Goal: Communication & Community: Answer question/provide support

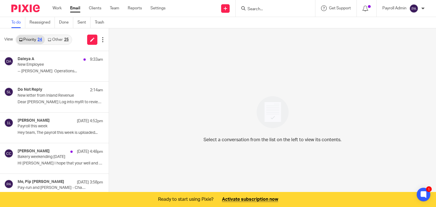
click at [273, 8] on input "Search" at bounding box center [272, 9] width 51 height 5
click at [261, 9] on input "Search" at bounding box center [272, 9] width 51 height 5
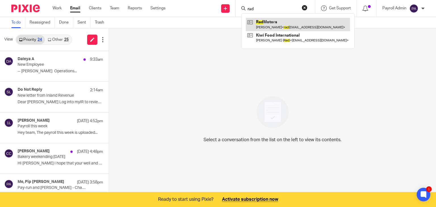
type input "rad"
click at [262, 24] on link at bounding box center [298, 24] width 104 height 13
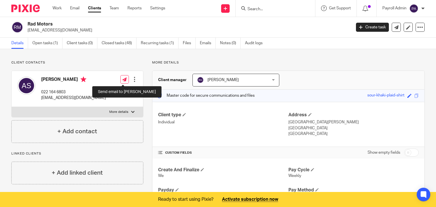
click at [120, 80] on link at bounding box center [124, 79] width 9 height 9
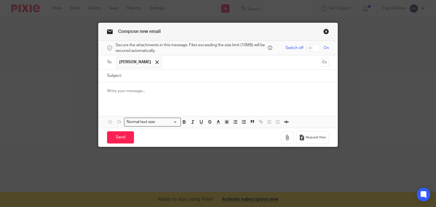
click at [144, 76] on input "Subject:" at bounding box center [227, 76] width 205 height 13
type input "Today's Payroll 27.8.25"
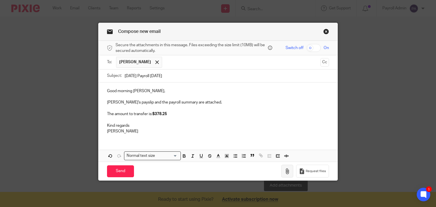
click at [286, 169] on icon "button" at bounding box center [287, 172] width 6 height 6
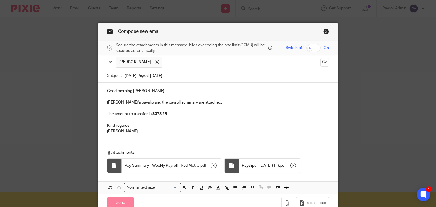
click at [118, 202] on input "Send" at bounding box center [120, 203] width 27 height 12
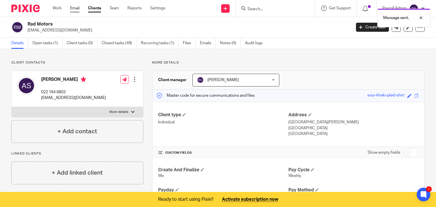
click at [77, 7] on link "Email" at bounding box center [74, 8] width 9 height 6
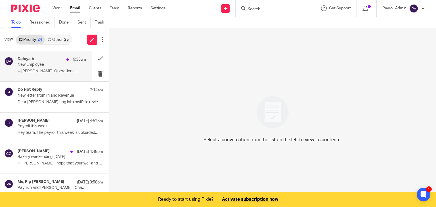
click at [22, 62] on div "Daleya A 9:33am" at bounding box center [52, 60] width 68 height 6
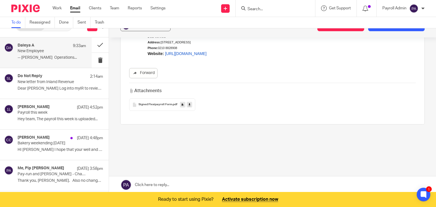
scroll to position [14, 0]
click at [177, 183] on link at bounding box center [272, 184] width 327 height 17
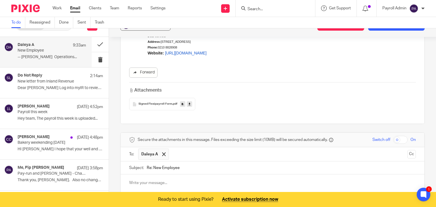
scroll to position [192, 0]
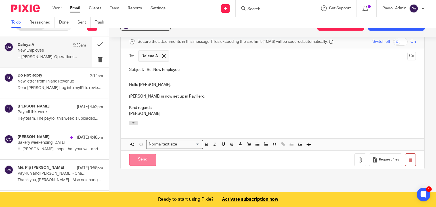
click at [139, 154] on input "Send" at bounding box center [142, 160] width 27 height 12
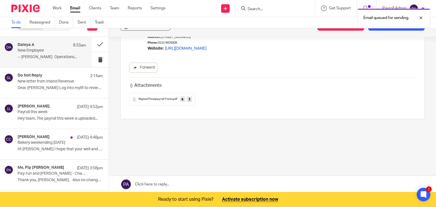
scroll to position [94, 0]
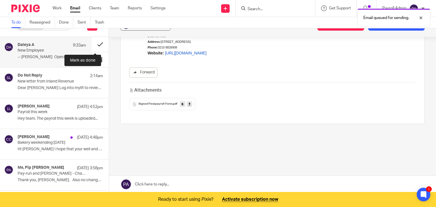
click at [92, 43] on button at bounding box center [100, 44] width 17 height 15
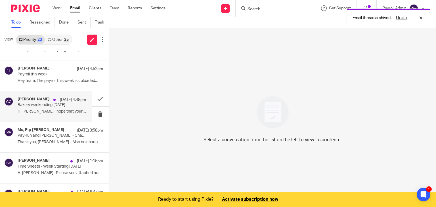
scroll to position [57, 0]
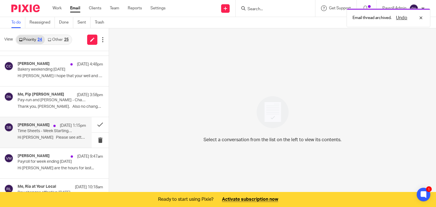
click at [51, 134] on div "Stacey Bukes 26 Aug 1:15pm Time Sheets - Week Starting 18/08/2025 Hi Julie Plea…" at bounding box center [52, 132] width 68 height 19
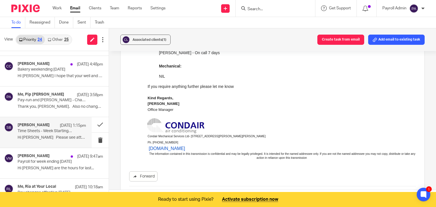
scroll to position [0, 0]
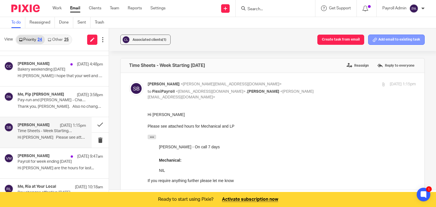
click at [386, 39] on button "Add email to existing task" at bounding box center [396, 40] width 56 height 10
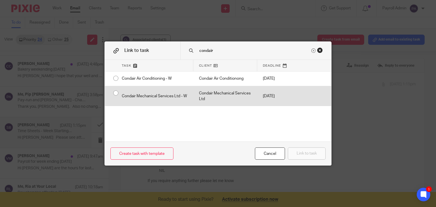
type input "condair"
click at [116, 94] on div "Condair Mechanical Services Ltd - W" at bounding box center [154, 96] width 77 height 20
radio input "true"
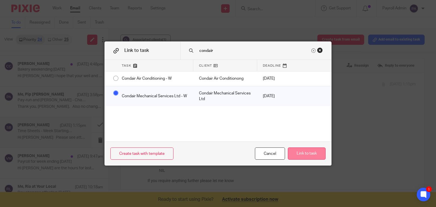
click at [304, 156] on button "Link to task" at bounding box center [307, 154] width 38 height 12
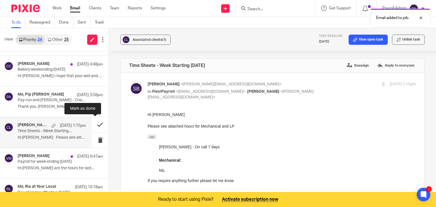
click at [95, 124] on button at bounding box center [100, 124] width 17 height 15
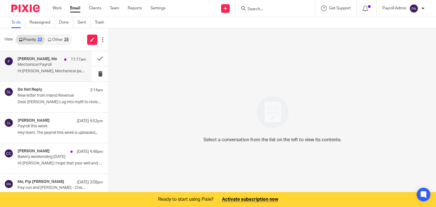
click at [45, 66] on p "Mechanical Payroll" at bounding box center [45, 64] width 55 height 5
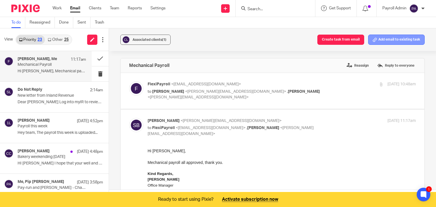
click at [394, 36] on button "Add email to existing task" at bounding box center [396, 40] width 56 height 10
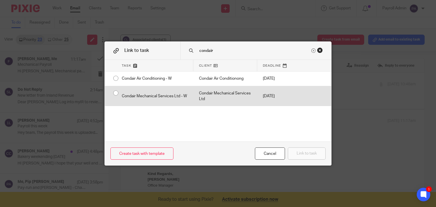
type input "condair"
click at [116, 93] on div "Condair Mechanical Services Ltd - W" at bounding box center [154, 96] width 77 height 20
radio input "true"
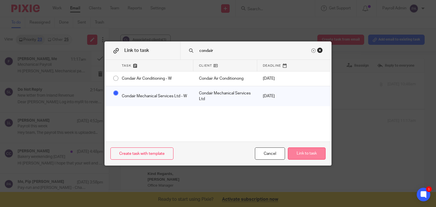
click at [311, 150] on button "Link to task" at bounding box center [307, 154] width 38 height 12
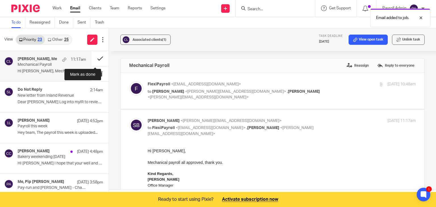
click at [94, 56] on button at bounding box center [100, 58] width 17 height 15
